Goal: Use online tool/utility: Utilize a website feature to perform a specific function

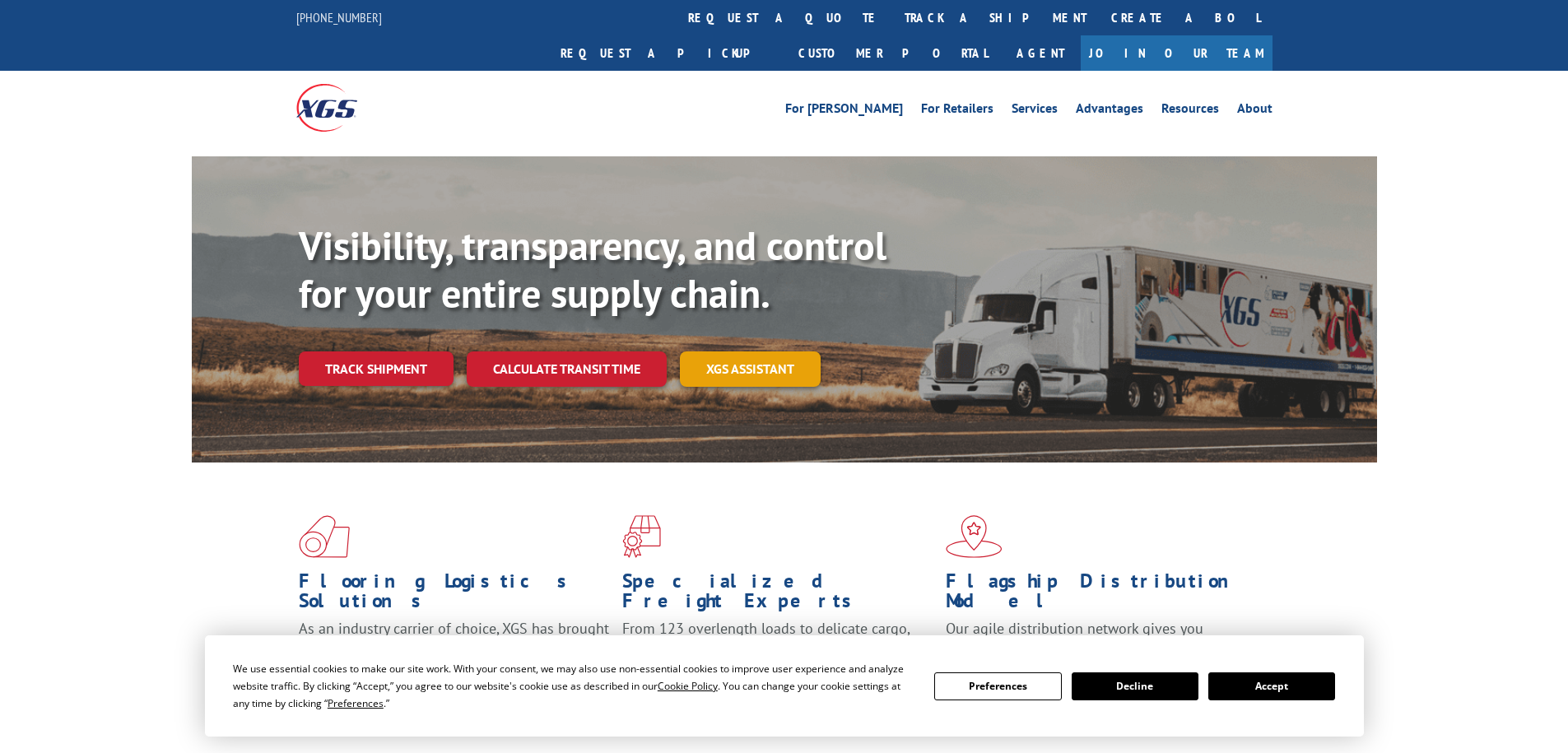
click at [769, 351] on link "XGS ASSISTANT" at bounding box center [750, 369] width 141 height 36
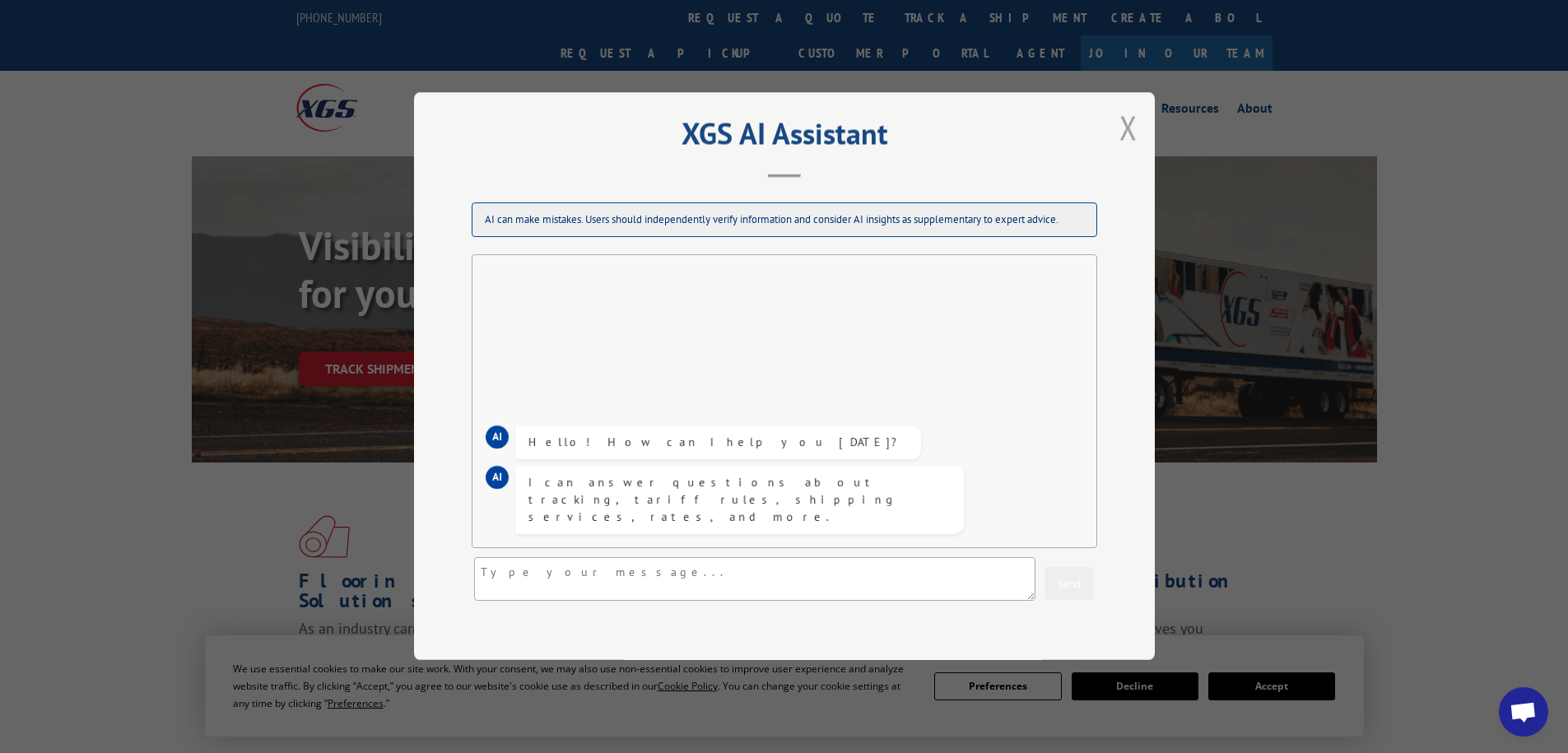
click at [1115, 135] on button "Close modal" at bounding box center [1128, 127] width 28 height 45
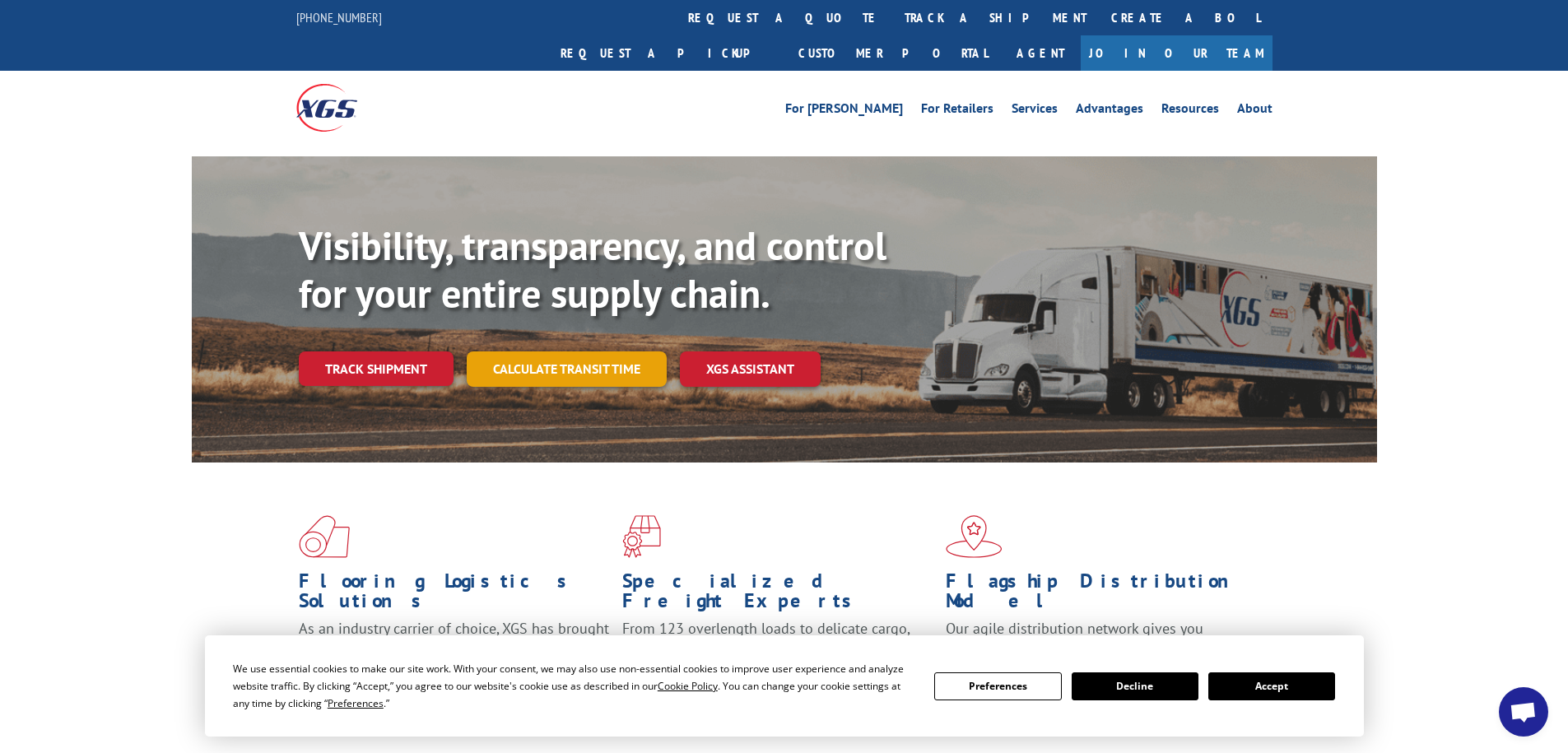
click at [574, 351] on link "Calculate transit time" at bounding box center [567, 369] width 200 height 36
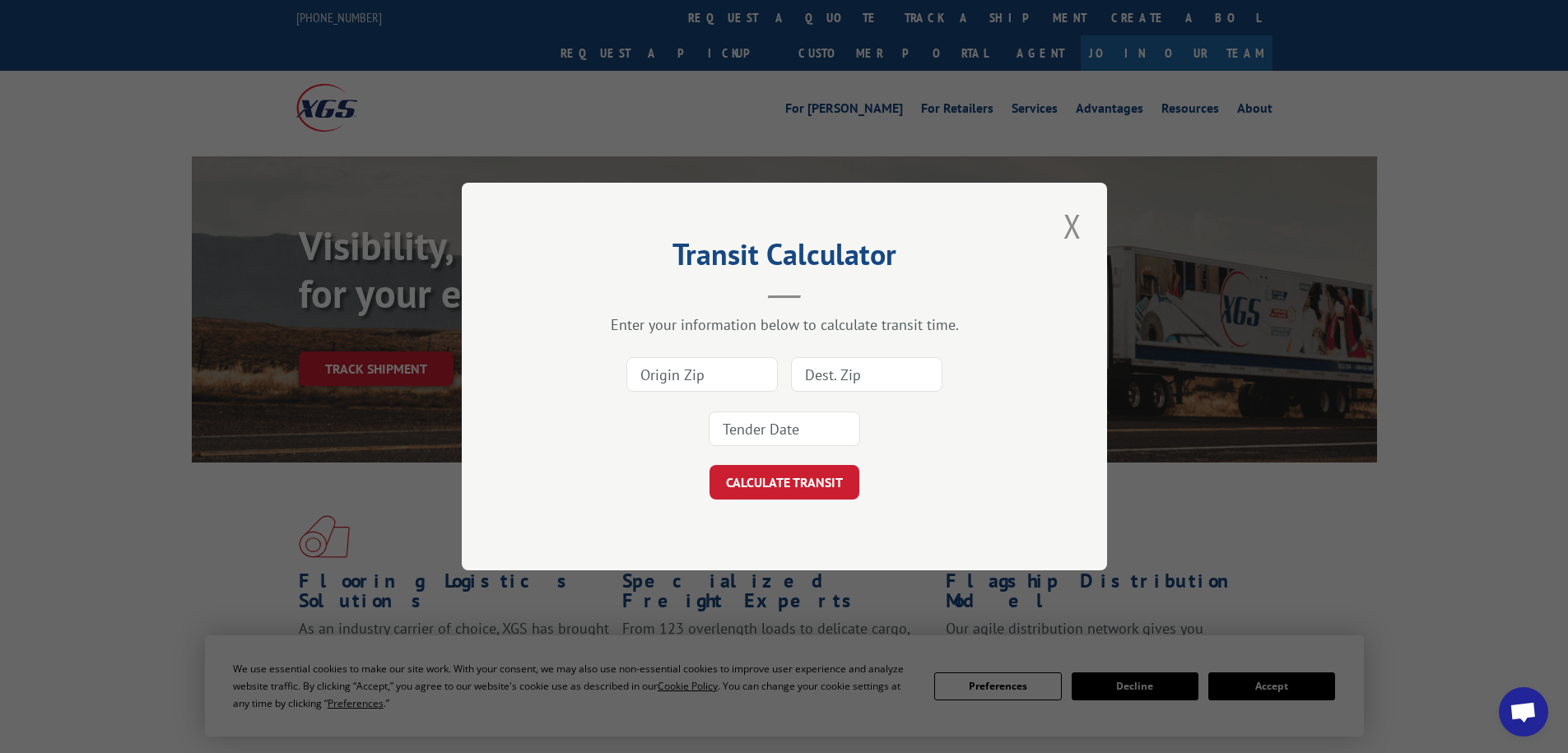
drag, startPoint x: 683, startPoint y: 375, endPoint x: 1337, endPoint y: 395, distance: 654.3
click at [683, 375] on input at bounding box center [702, 374] width 152 height 35
type input "30721"
click at [923, 374] on input at bounding box center [867, 374] width 152 height 35
type input "90220"
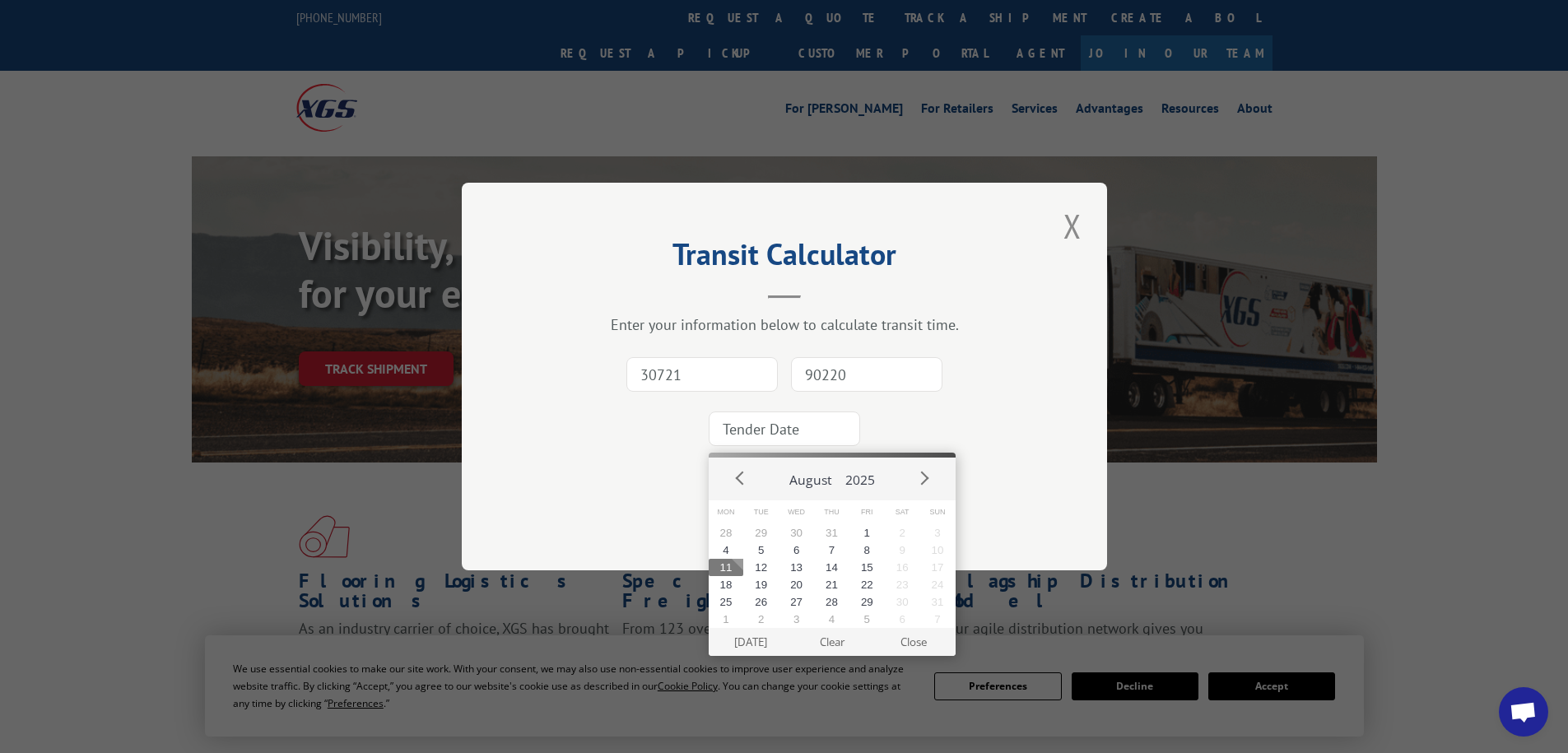
click at [748, 435] on input at bounding box center [785, 428] width 152 height 35
click at [728, 565] on button "11" at bounding box center [727, 567] width 36 height 17
type input "[DATE]"
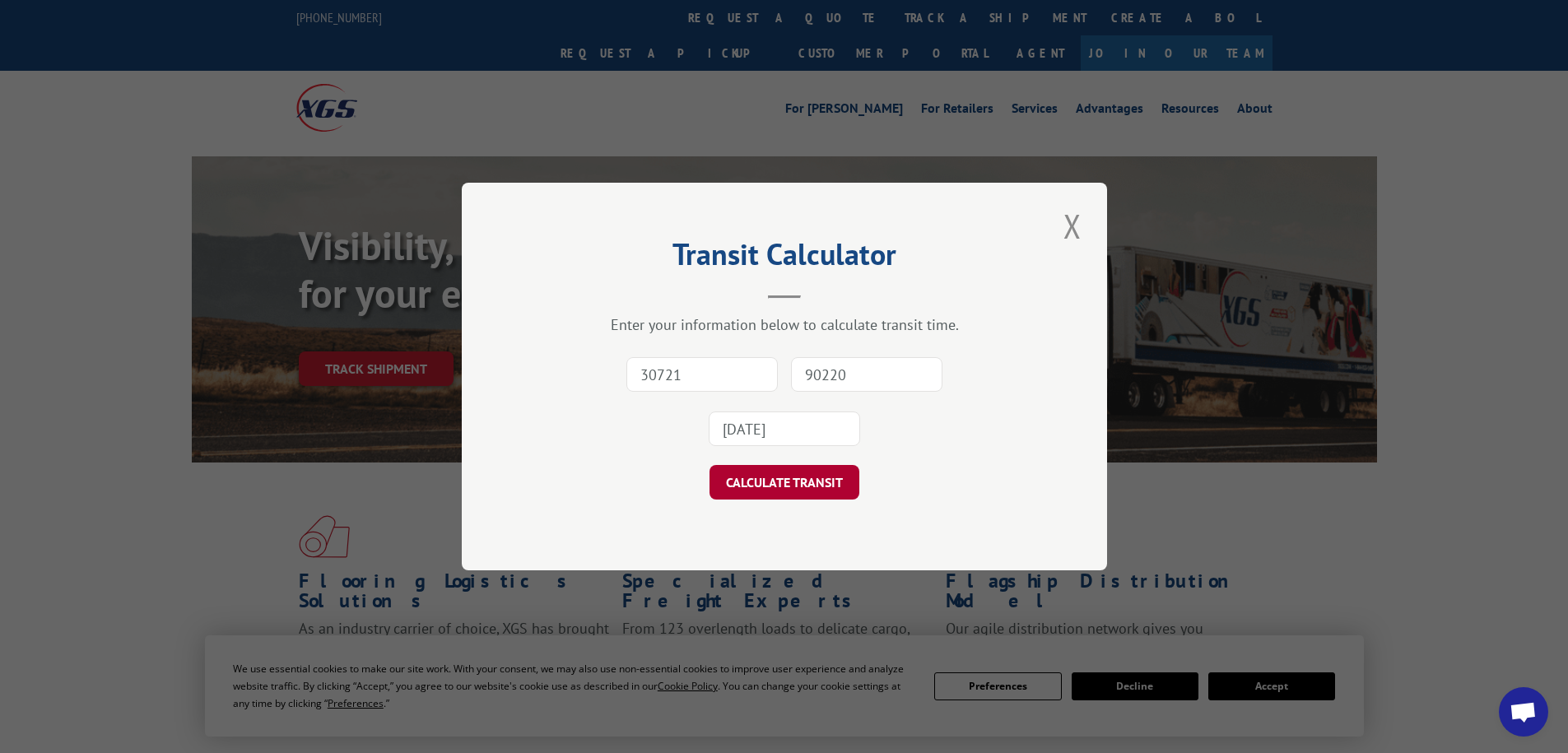
click at [785, 473] on button "CALCULATE TRANSIT" at bounding box center [785, 482] width 150 height 35
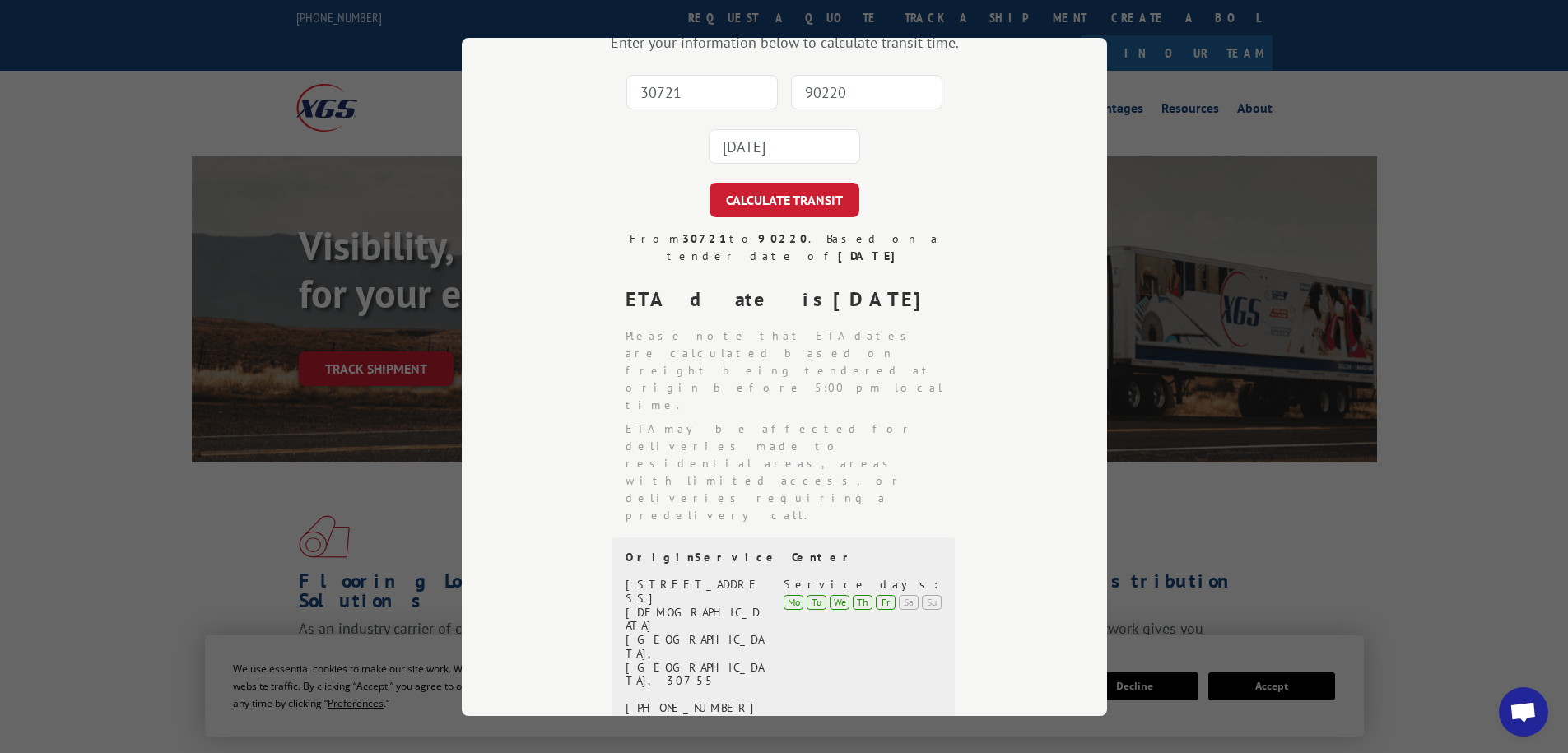
scroll to position [129, 0]
